Goal: Find specific page/section: Find specific page/section

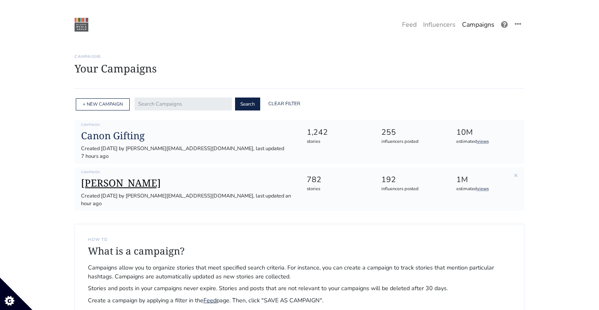
click at [106, 177] on h1 "[PERSON_NAME]" at bounding box center [187, 183] width 212 height 12
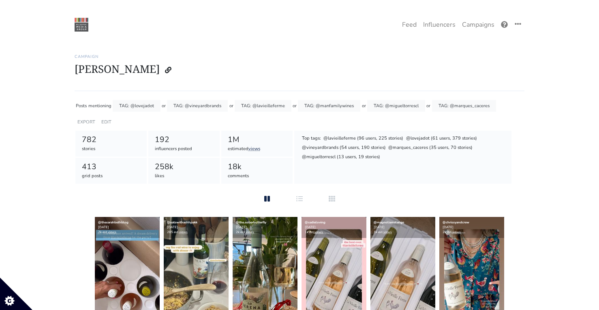
click at [475, 26] on link "Campaigns" at bounding box center [478, 25] width 39 height 16
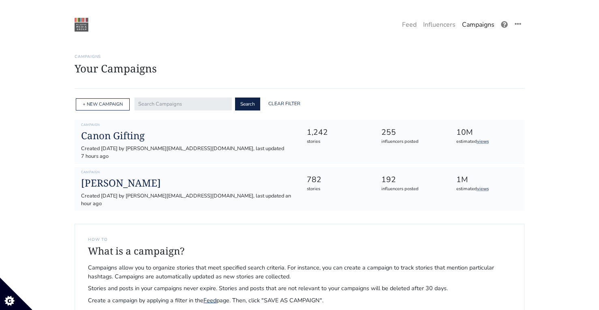
click at [247, 57] on h6 "Campaigns" at bounding box center [300, 56] width 450 height 5
